Goal: Task Accomplishment & Management: Use online tool/utility

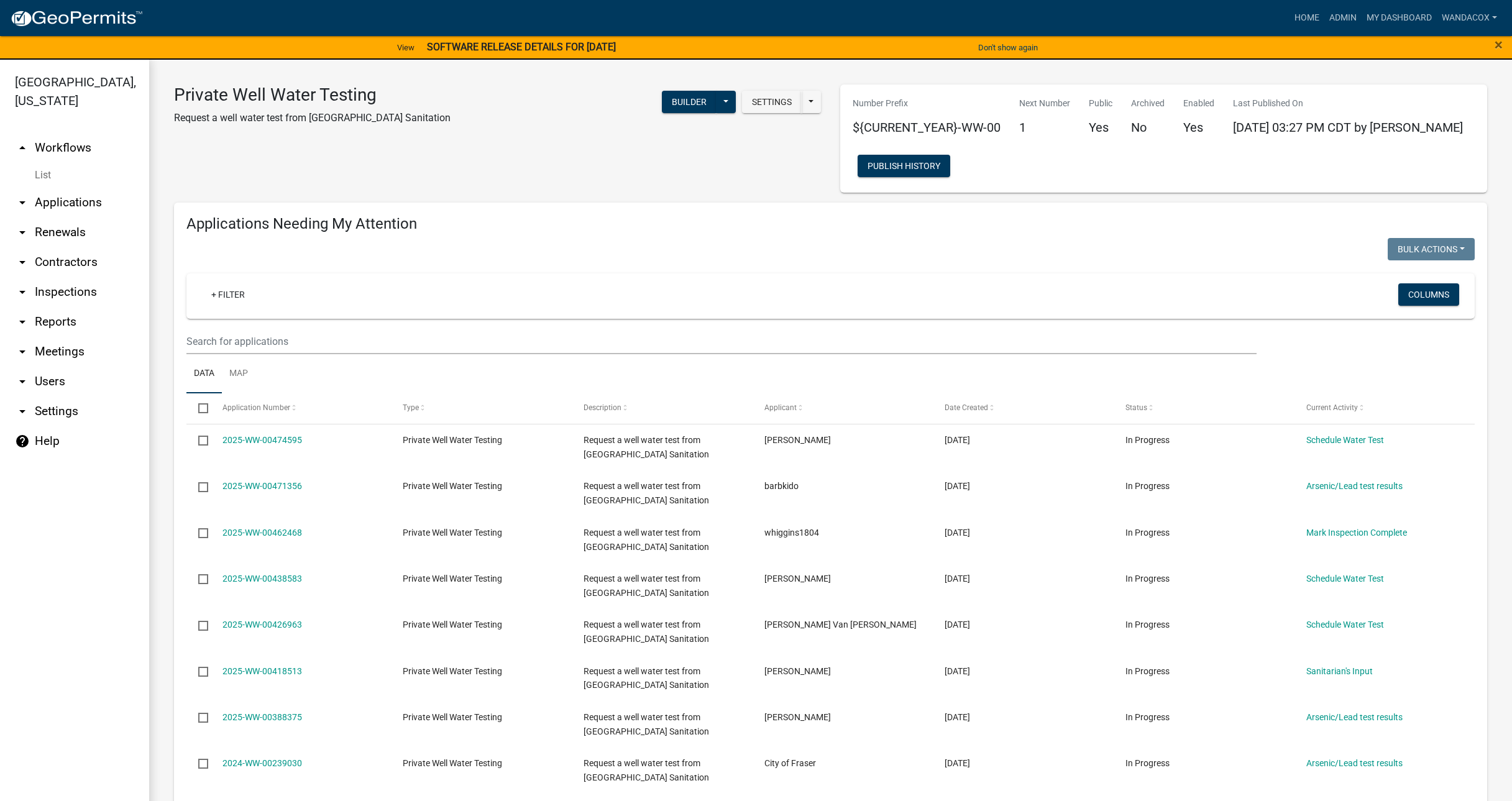
click at [82, 188] on link "arrow_drop_down Applications" at bounding box center [74, 203] width 149 height 30
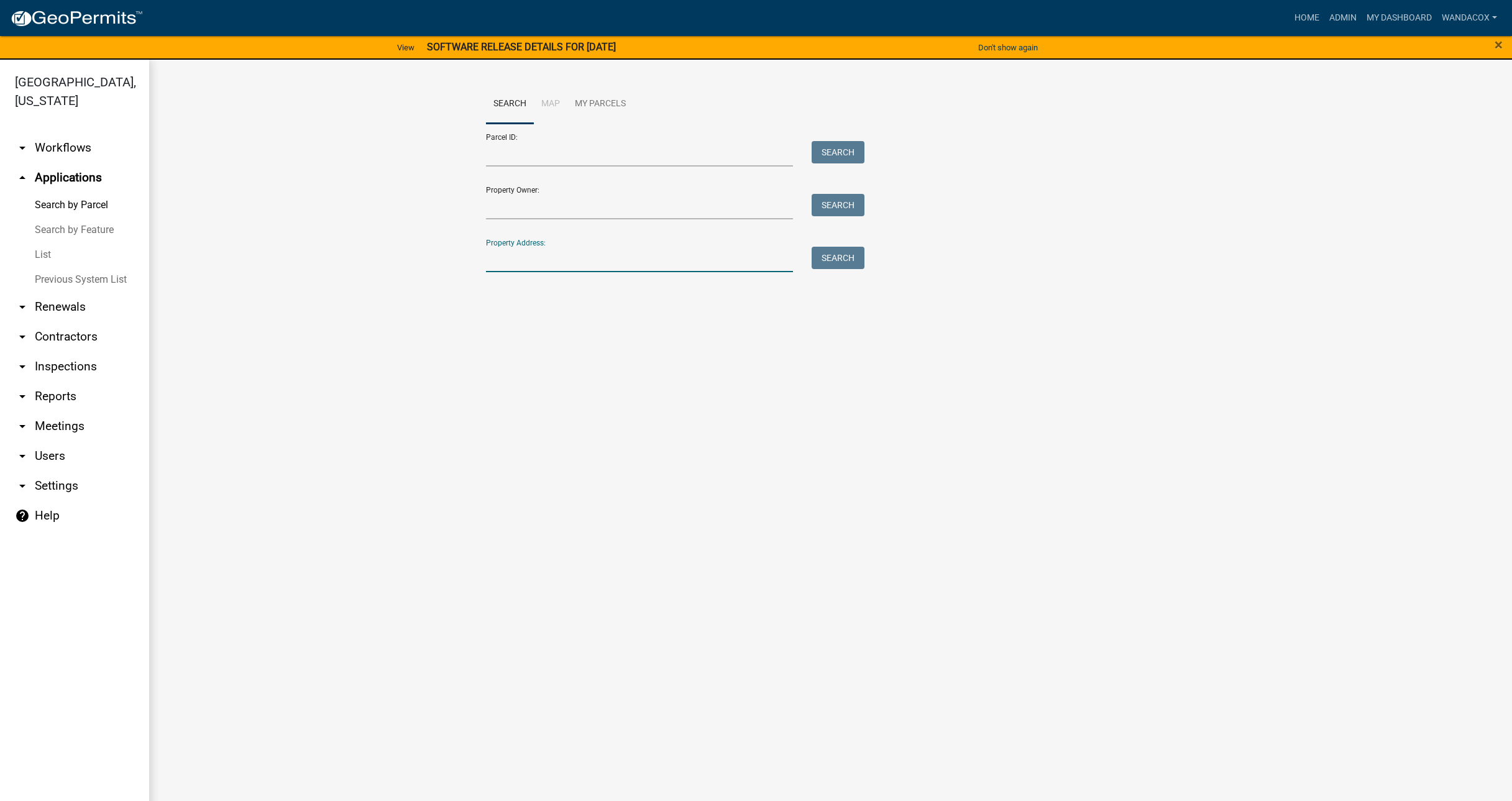
click at [595, 264] on input "Property Address:" at bounding box center [640, 259] width 308 height 26
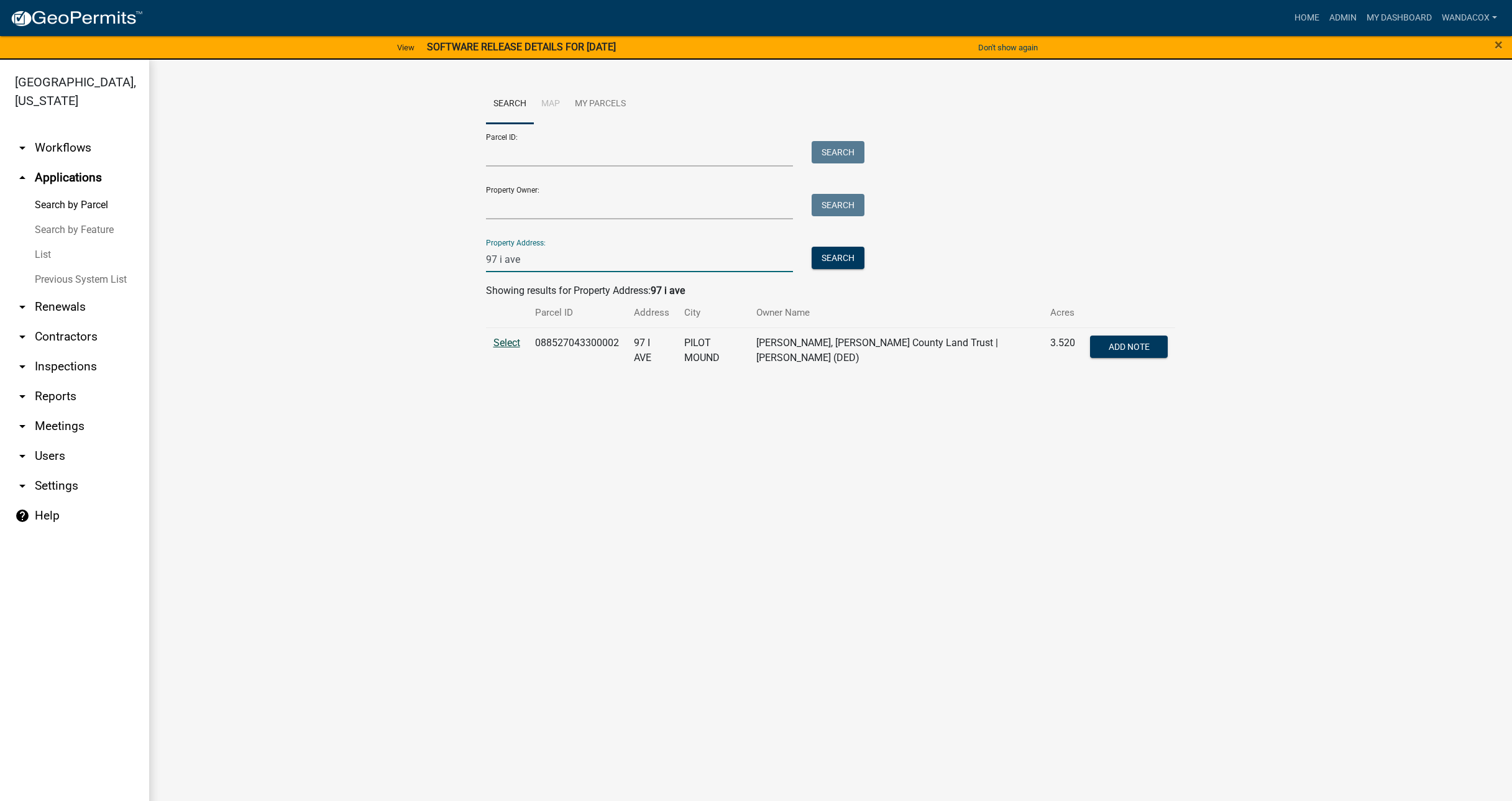
type input "97 i ave"
click at [512, 342] on span "Select" at bounding box center [506, 342] width 26 height 12
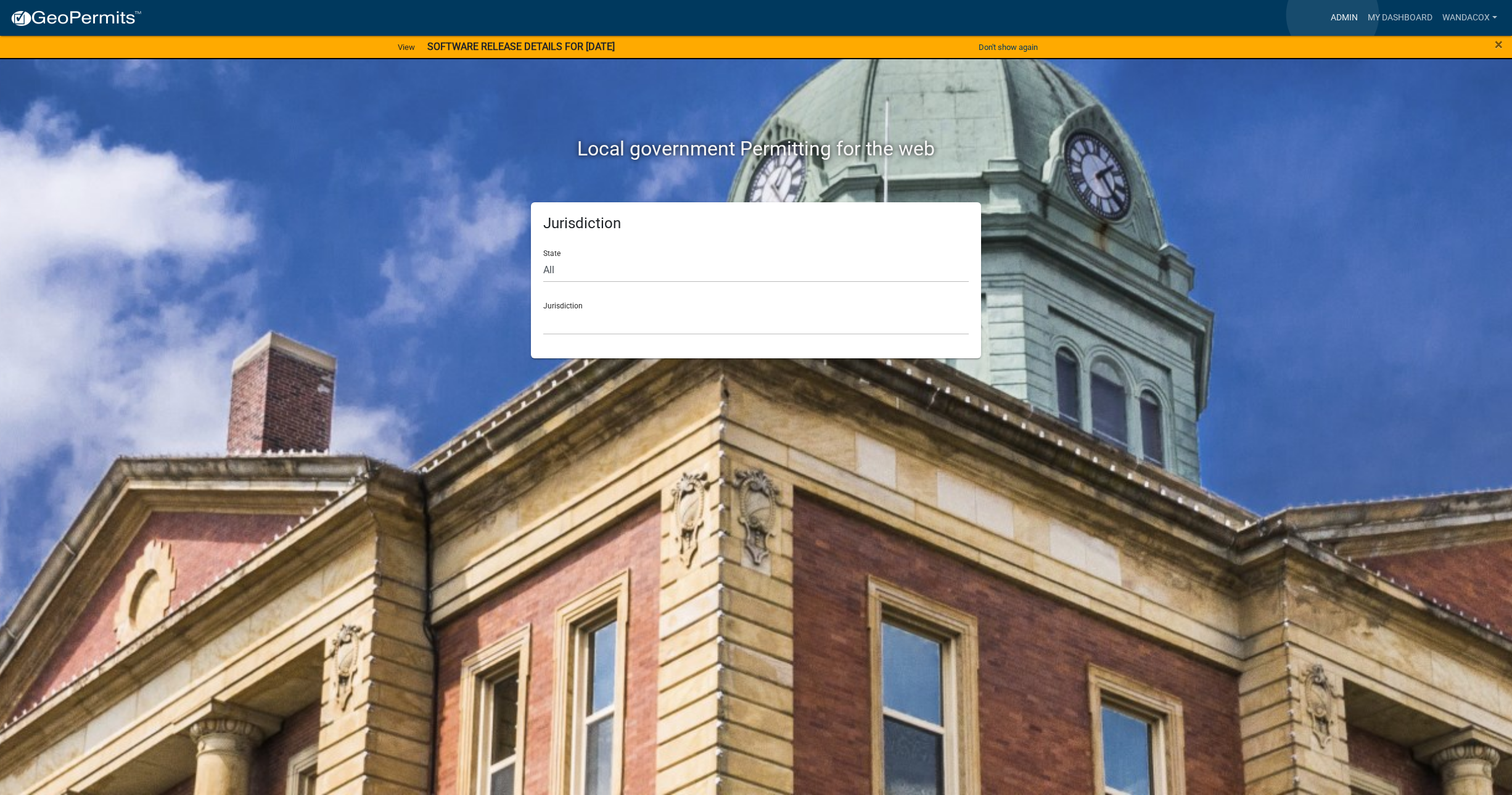
click at [1333, 15] on link "Admin" at bounding box center [1344, 18] width 37 height 24
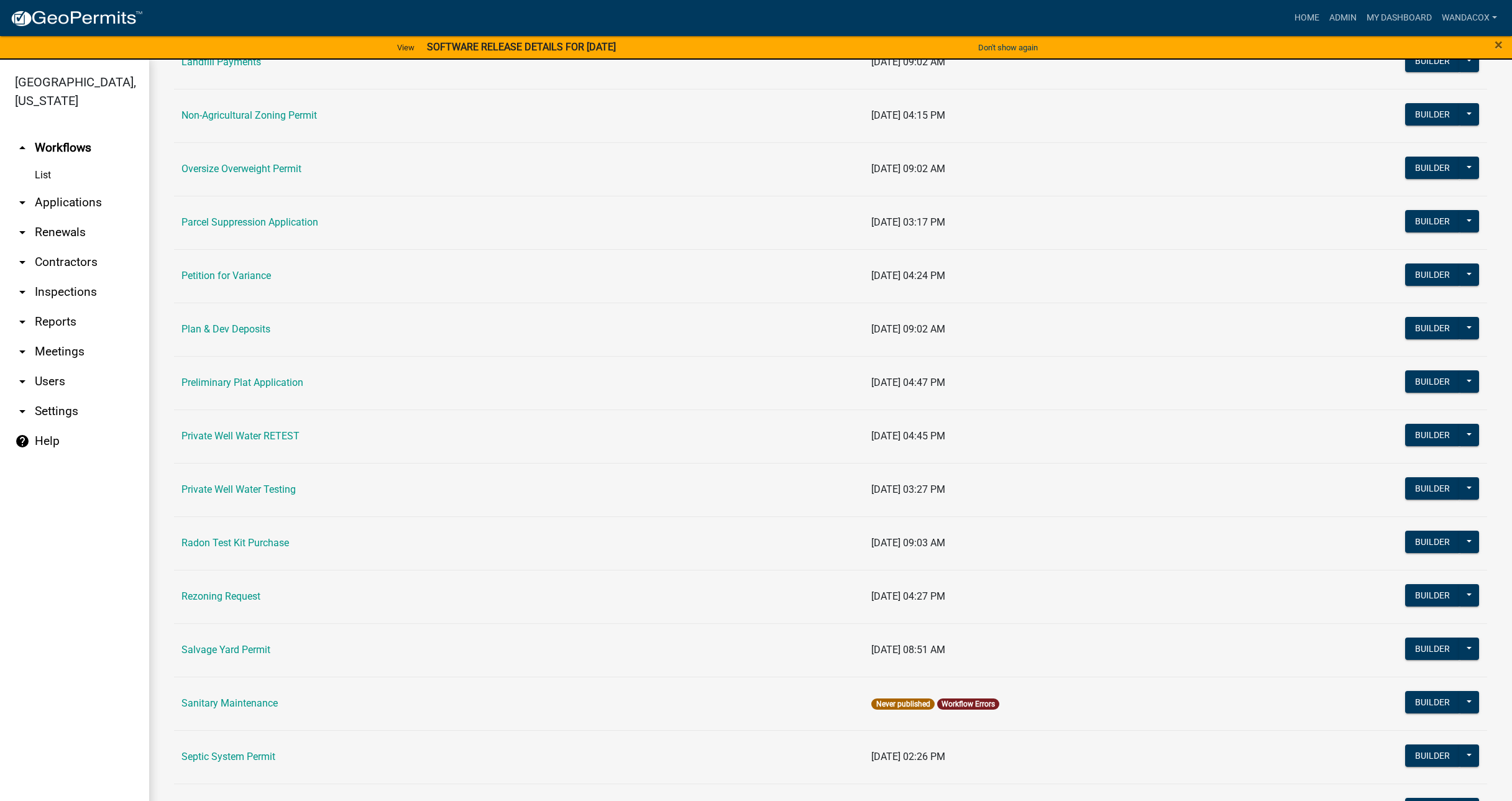
scroll to position [1274, 0]
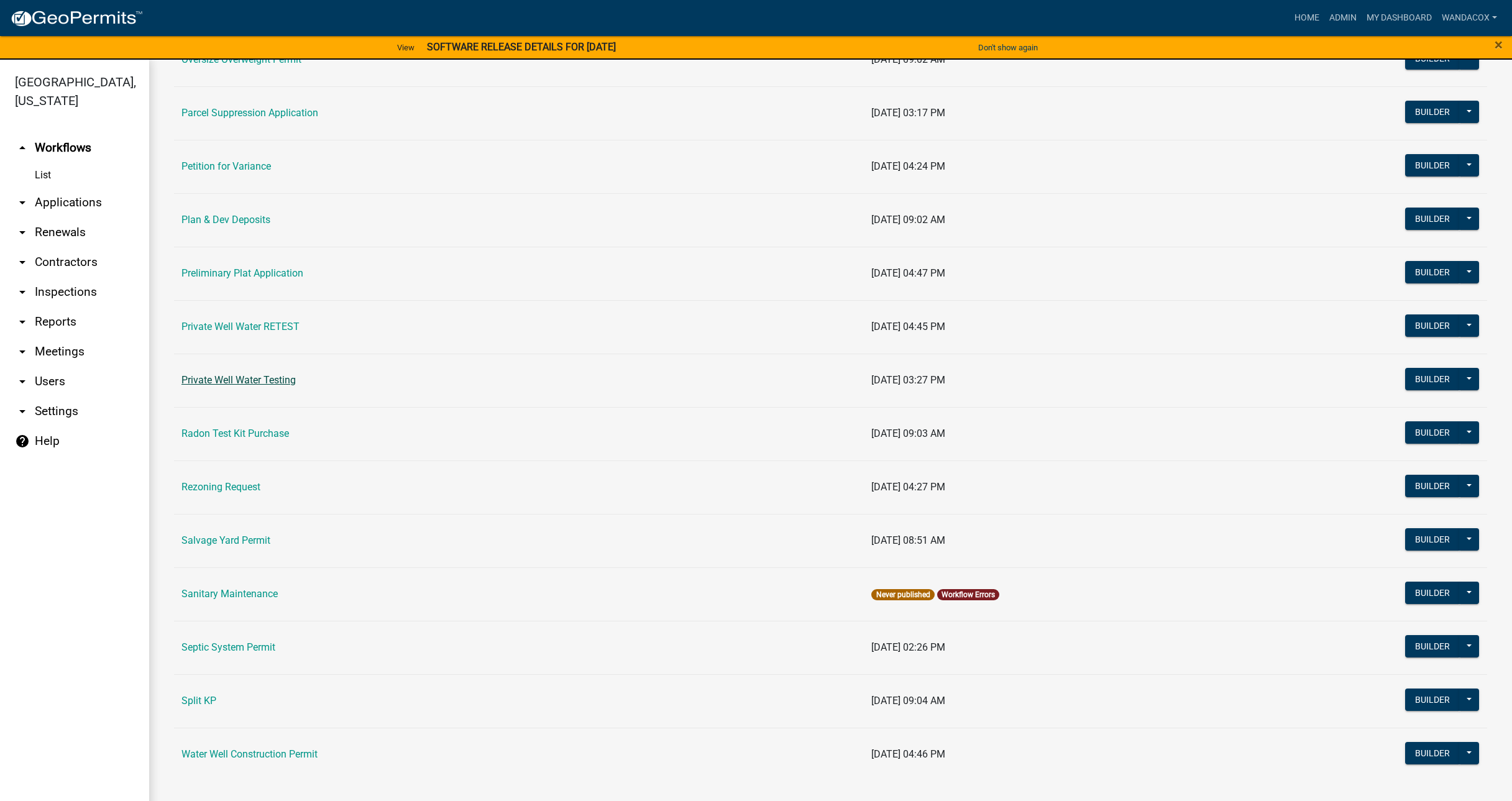
click at [283, 379] on link "Private Well Water Testing" at bounding box center [238, 380] width 114 height 12
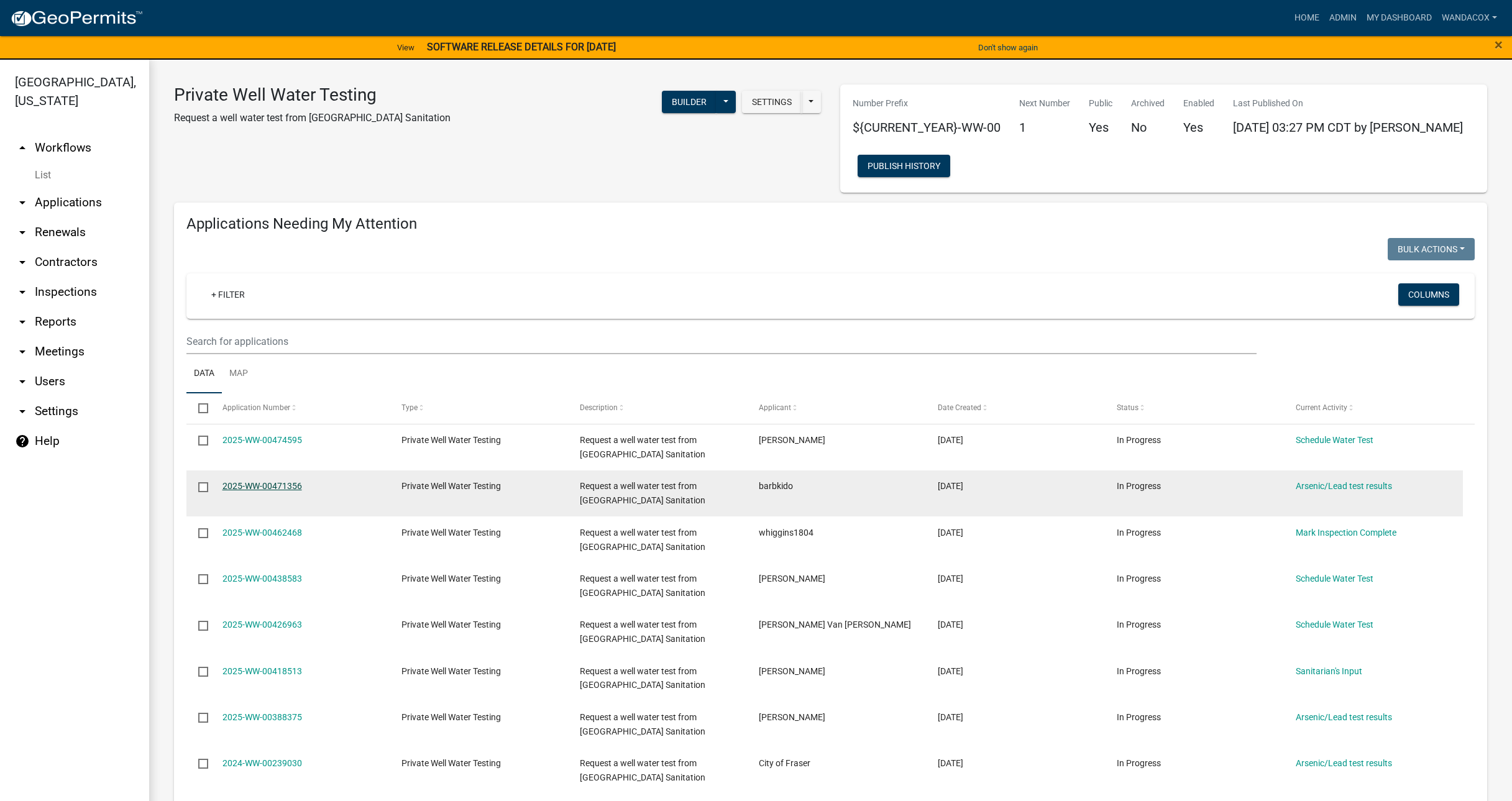
click at [276, 481] on link "2025-WW-00471356" at bounding box center [262, 486] width 80 height 10
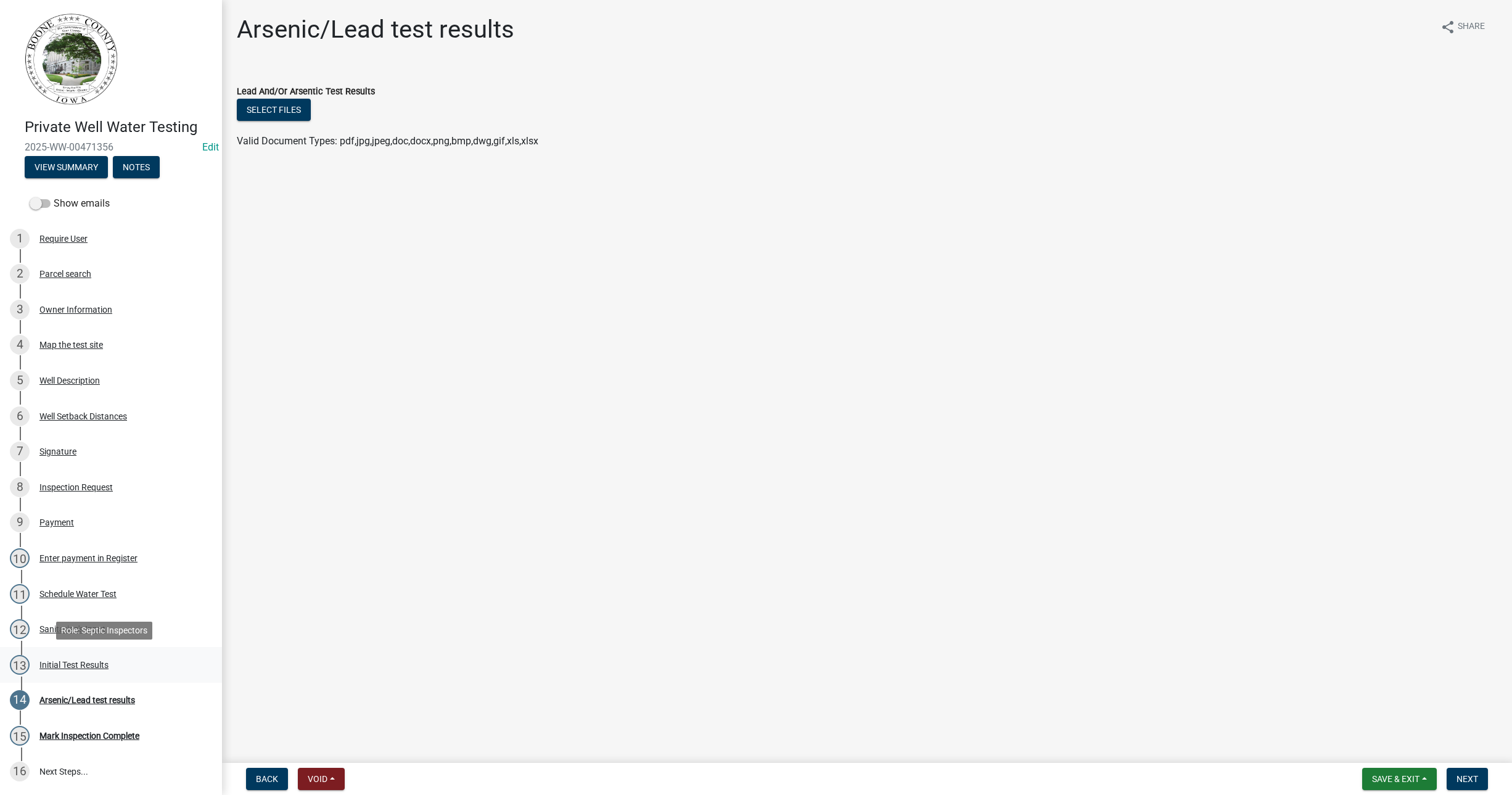
click at [60, 663] on div "Initial Test Results" at bounding box center [74, 664] width 69 height 9
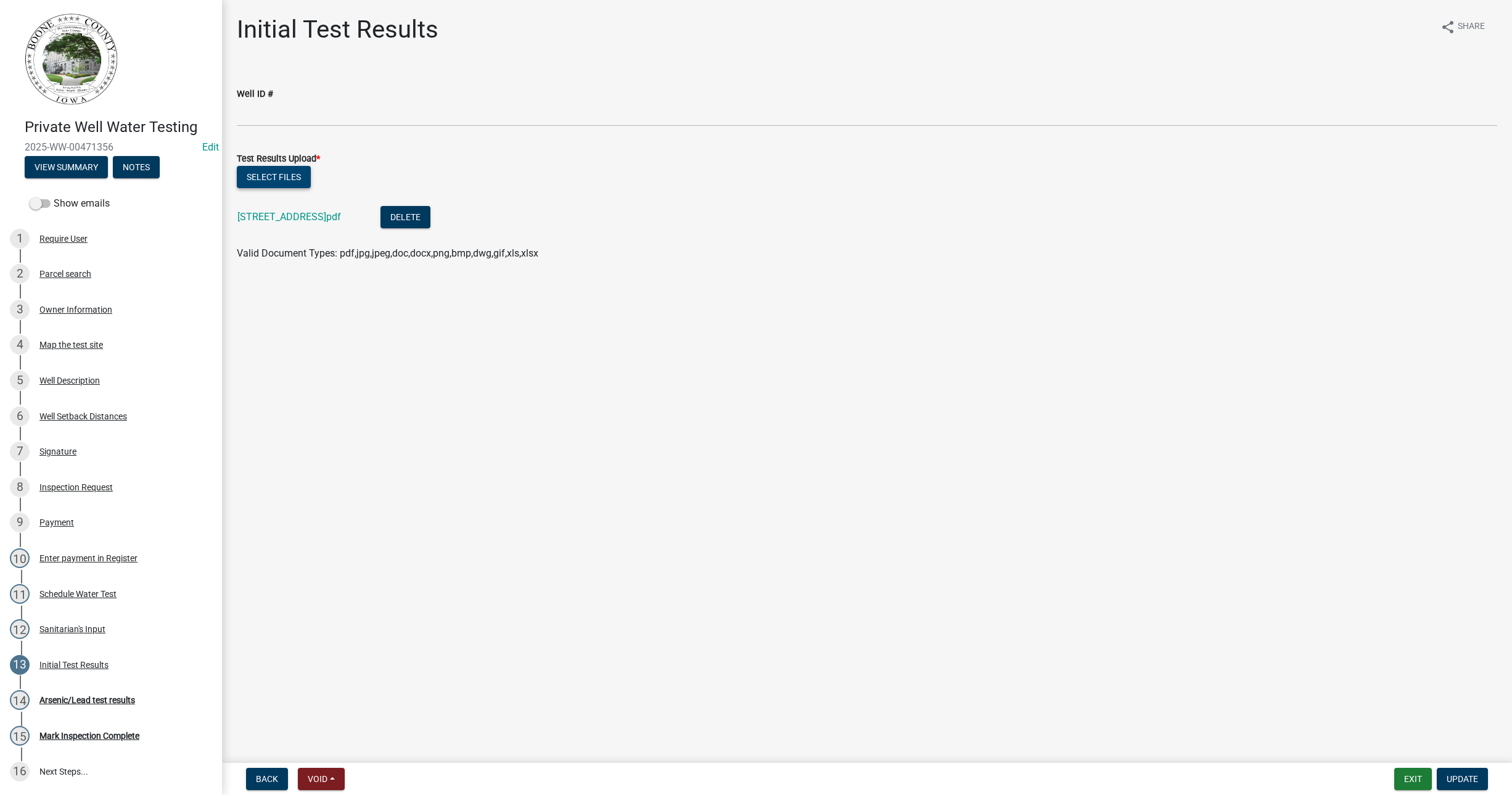
click at [295, 172] on button "Select files" at bounding box center [274, 176] width 74 height 22
